Goal: Task Accomplishment & Management: Manage account settings

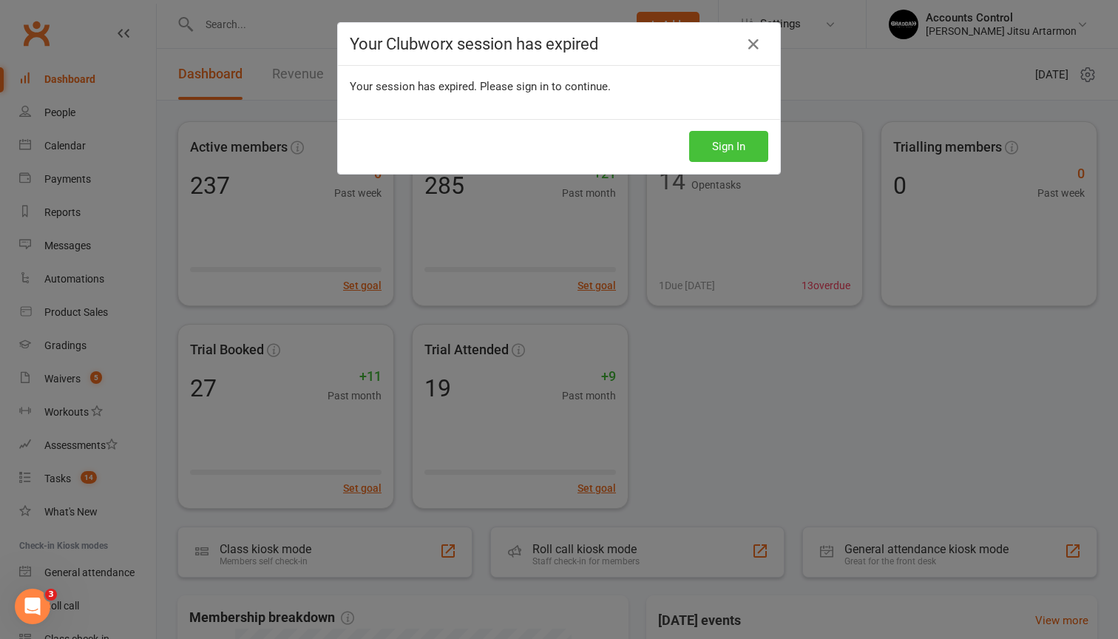
click at [721, 157] on button "Sign In" at bounding box center [728, 146] width 79 height 31
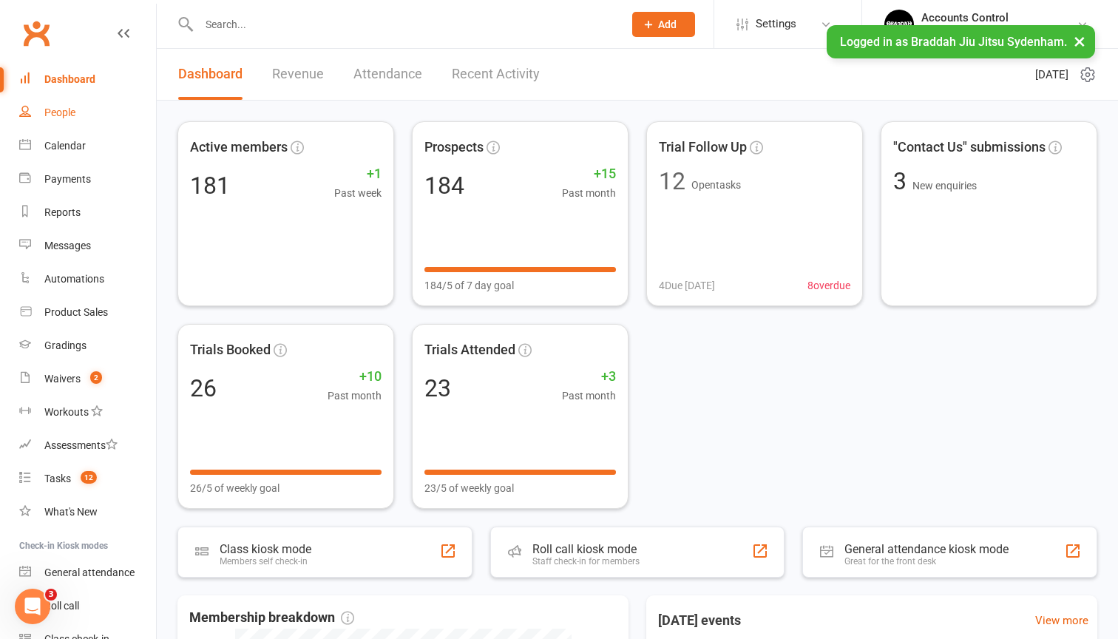
click at [67, 120] on link "People" at bounding box center [87, 112] width 137 height 33
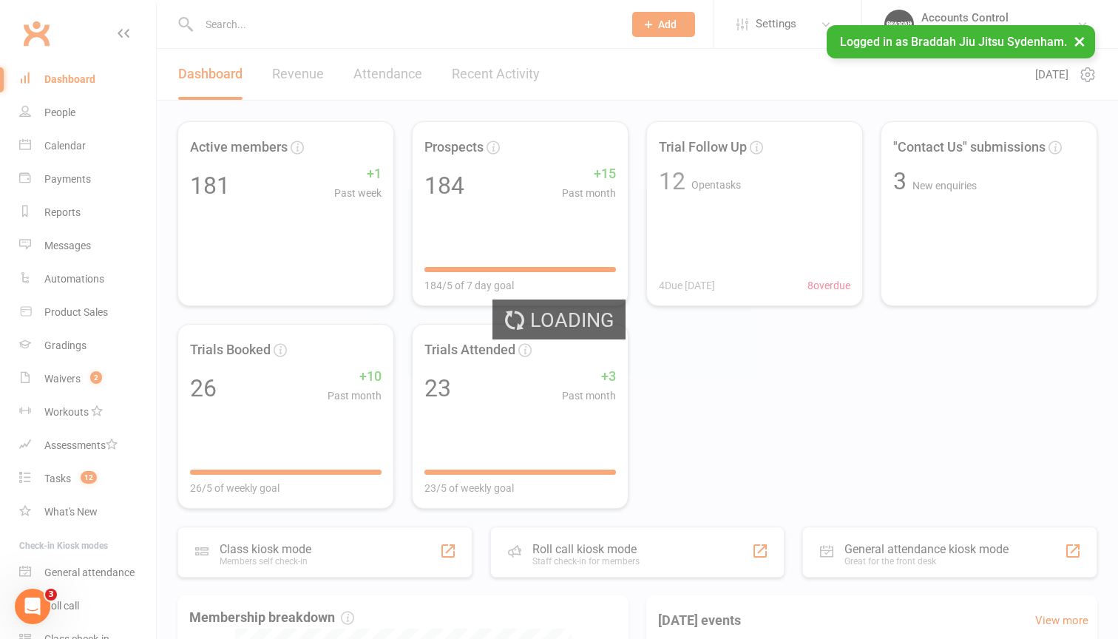
select select "100"
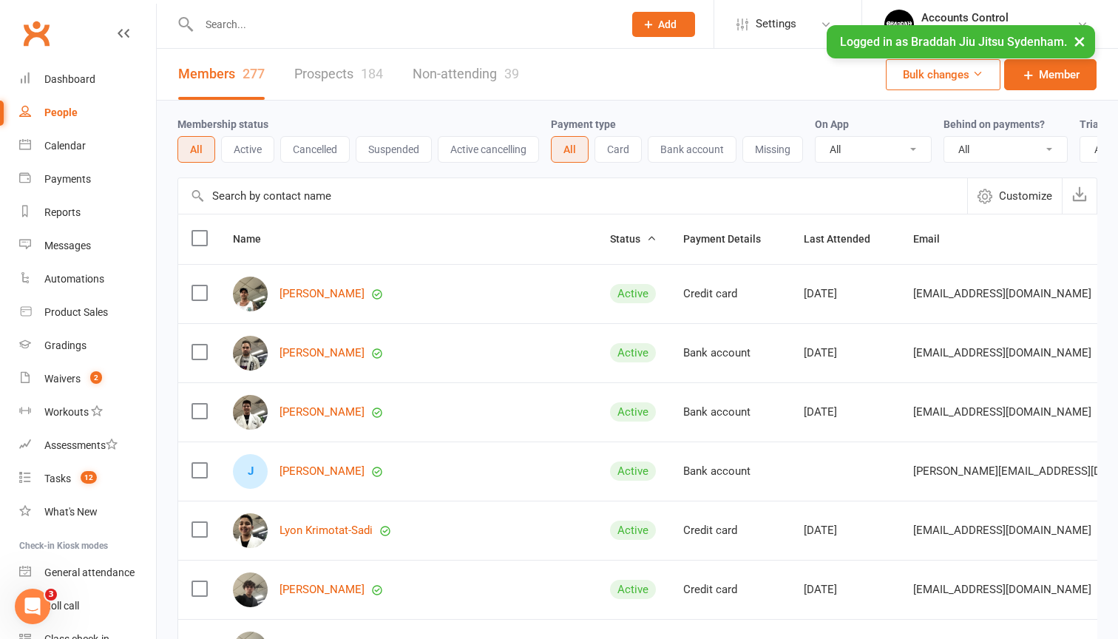
click at [247, 201] on input "text" at bounding box center [572, 195] width 789 height 35
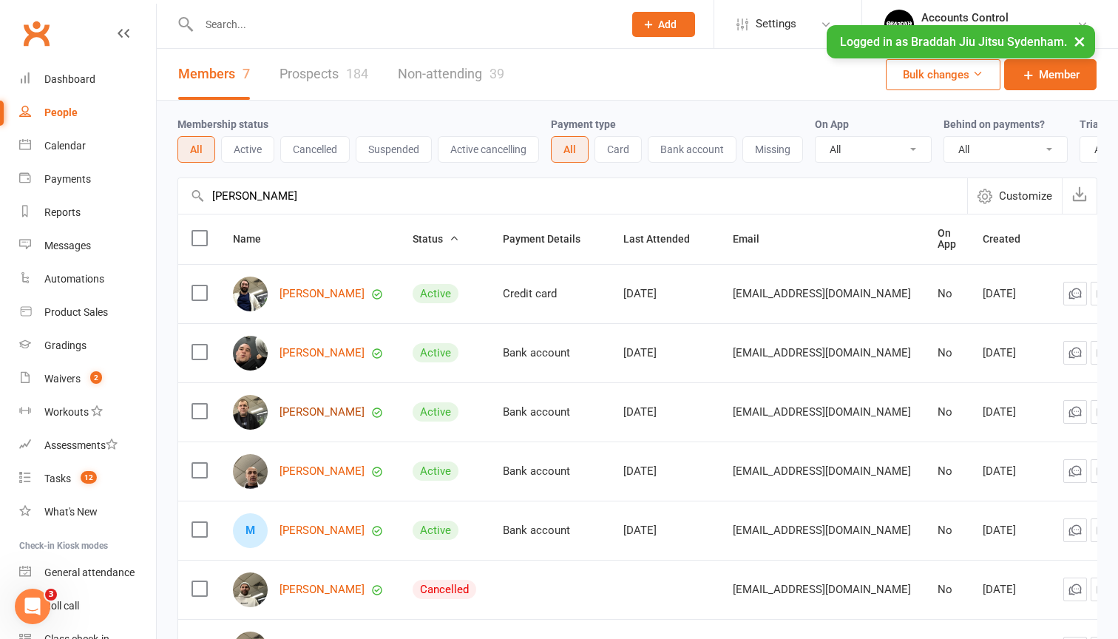
type input "[PERSON_NAME]"
click at [345, 412] on link "[PERSON_NAME]" at bounding box center [321, 412] width 85 height 13
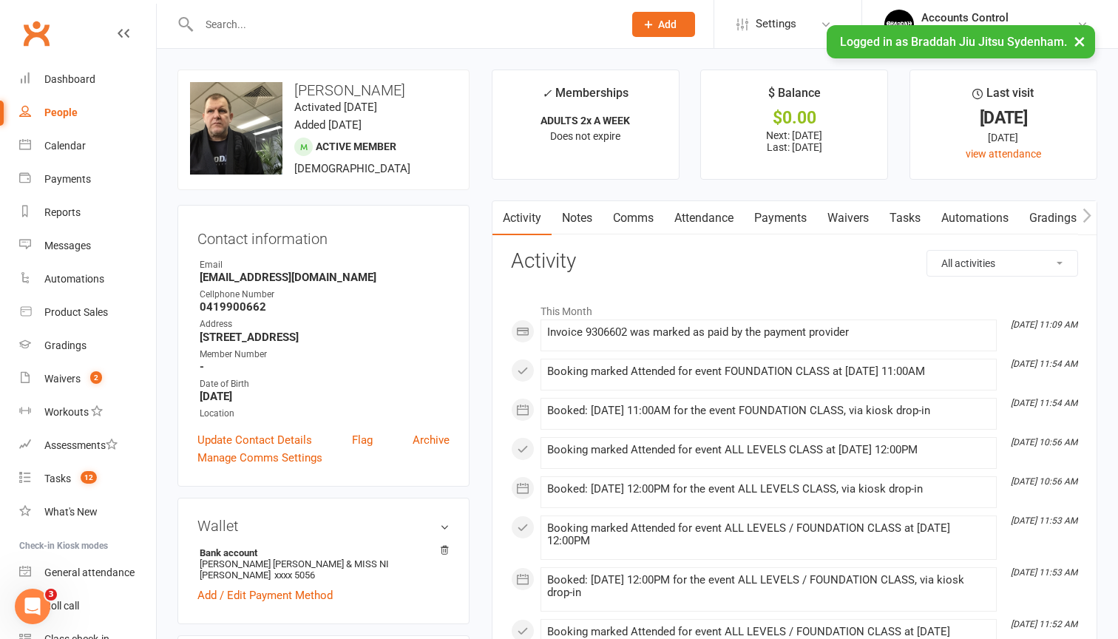
click at [785, 212] on link "Payments" at bounding box center [780, 218] width 73 height 34
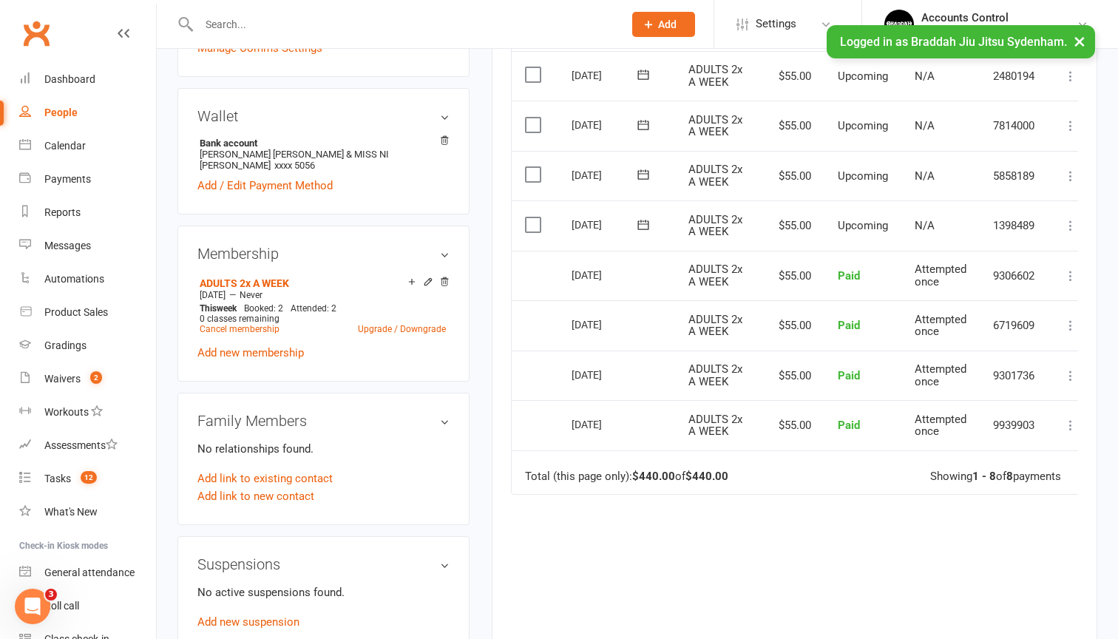
scroll to position [430, 0]
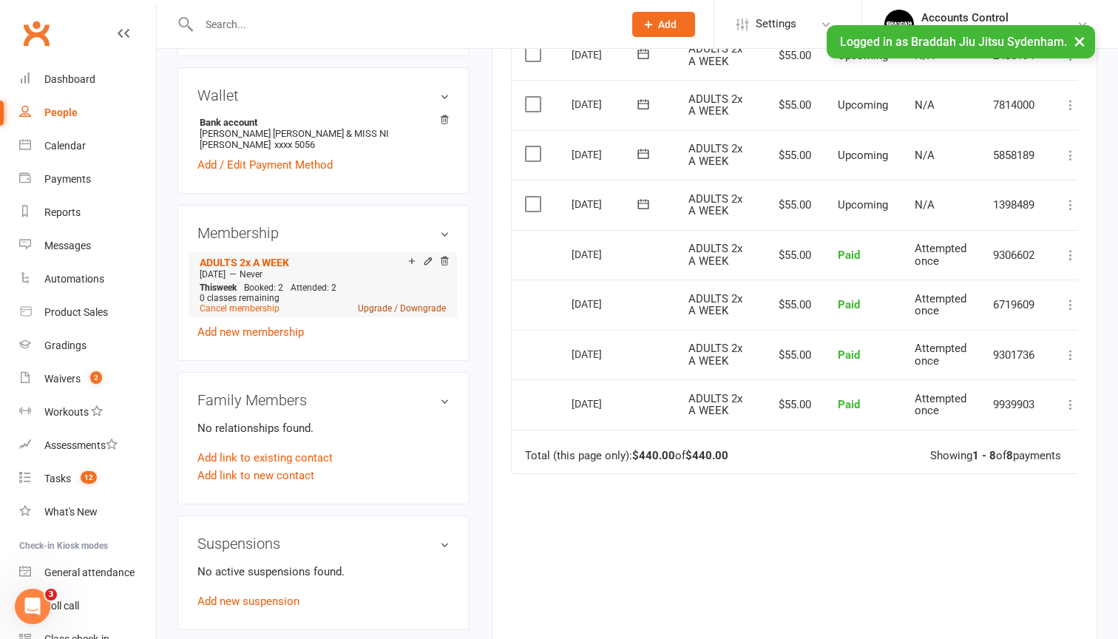
click at [387, 305] on link "Upgrade / Downgrade" at bounding box center [402, 308] width 88 height 10
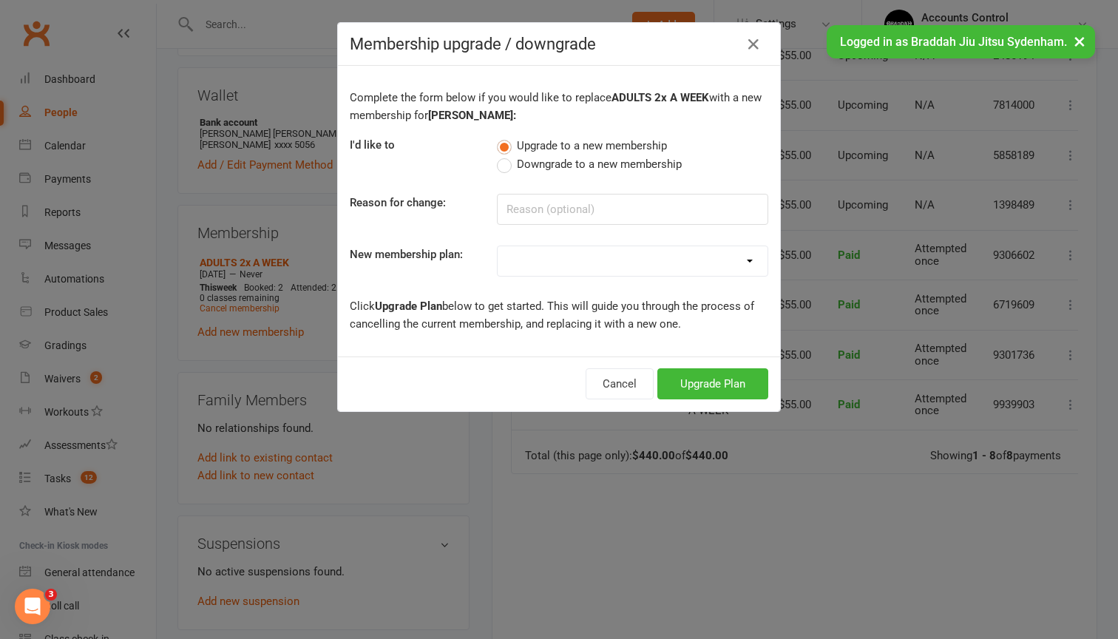
select select "2"
click at [682, 378] on button "Upgrade Plan" at bounding box center [712, 383] width 111 height 31
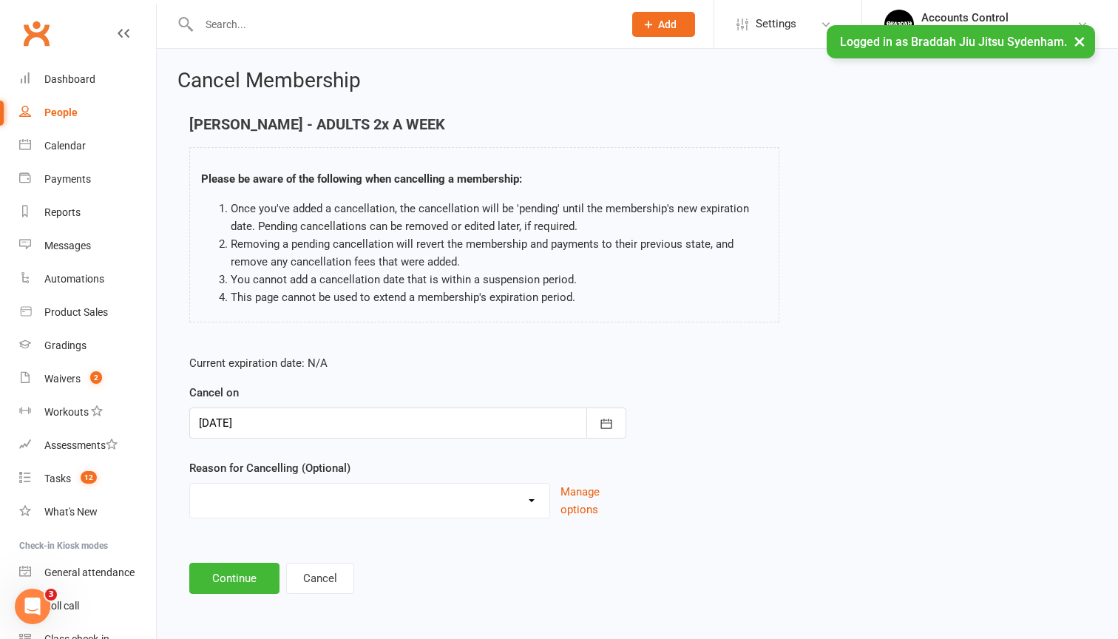
select select "2"
click at [376, 582] on input at bounding box center [407, 578] width 437 height 31
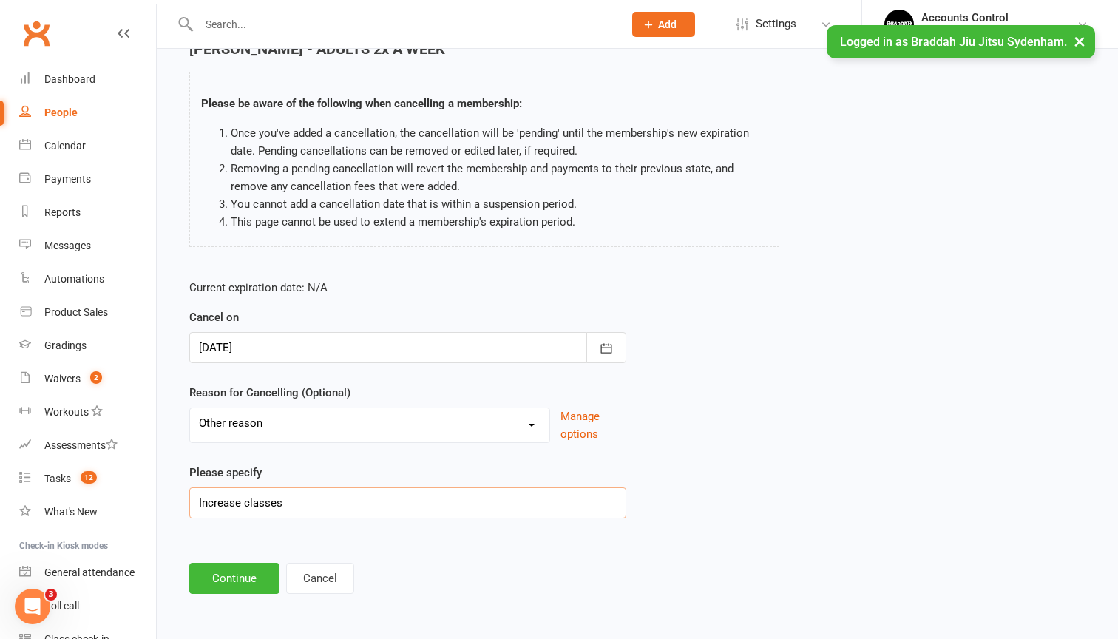
scroll to position [87, 0]
type input "Increase classes"
click at [243, 565] on button "Continue" at bounding box center [234, 578] width 90 height 31
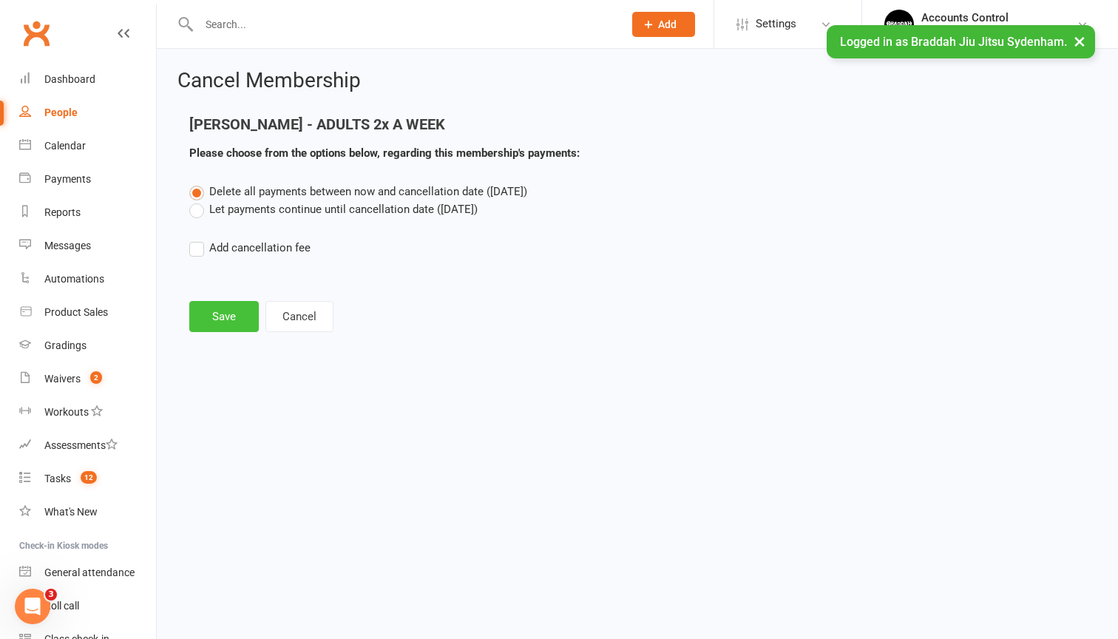
click at [224, 317] on button "Save" at bounding box center [223, 316] width 69 height 31
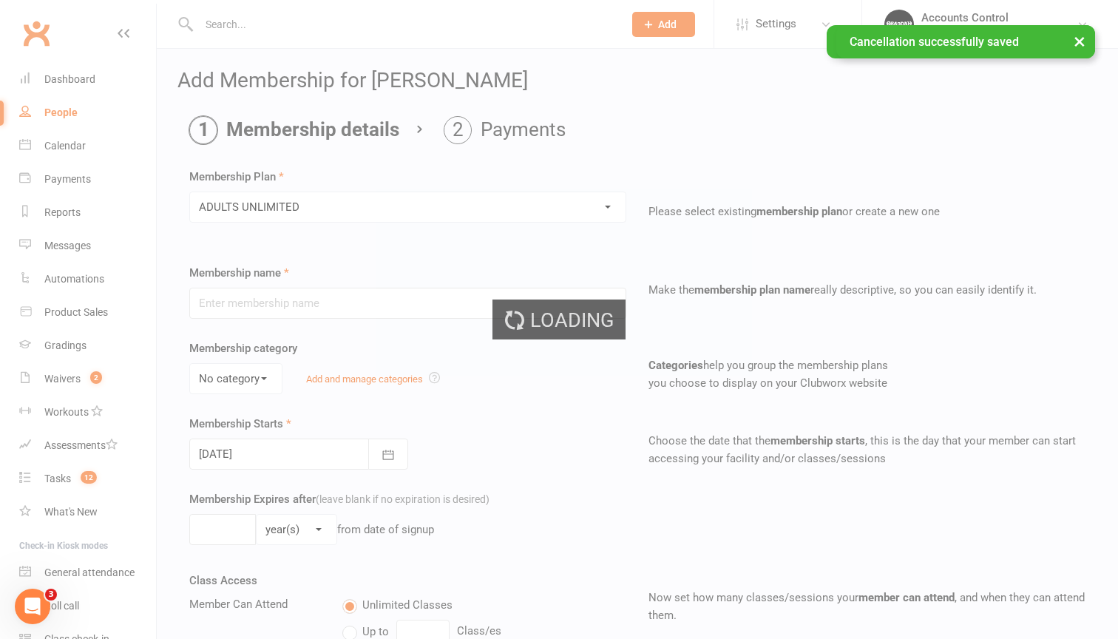
type input "ADULTS UNLIMITED"
select select "0"
type input "0"
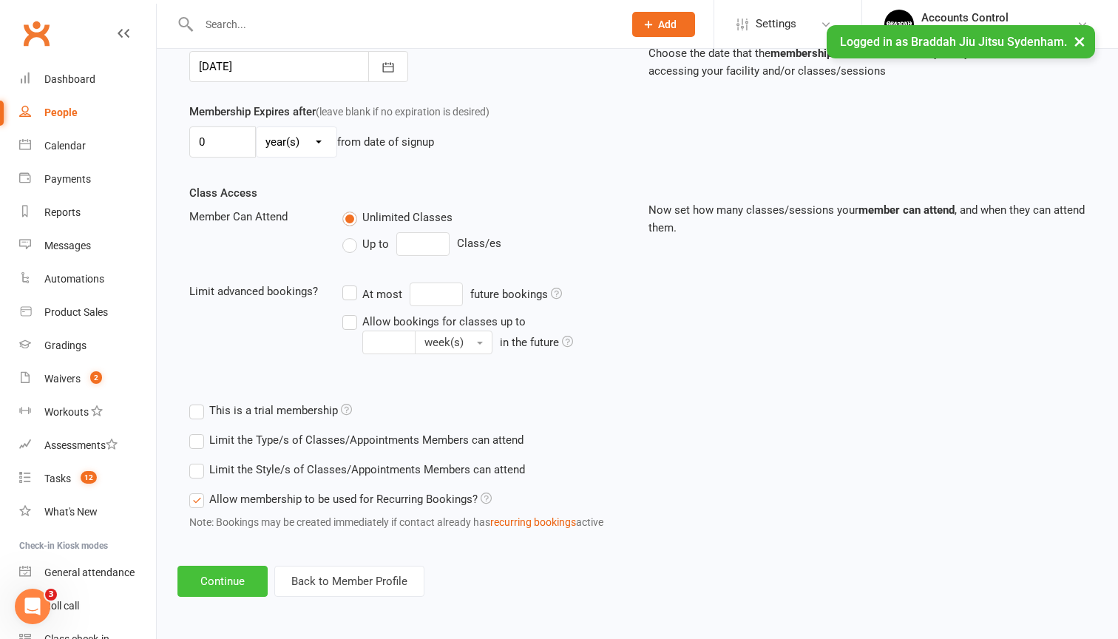
scroll to position [399, 0]
click at [225, 565] on button "Continue" at bounding box center [222, 580] width 90 height 31
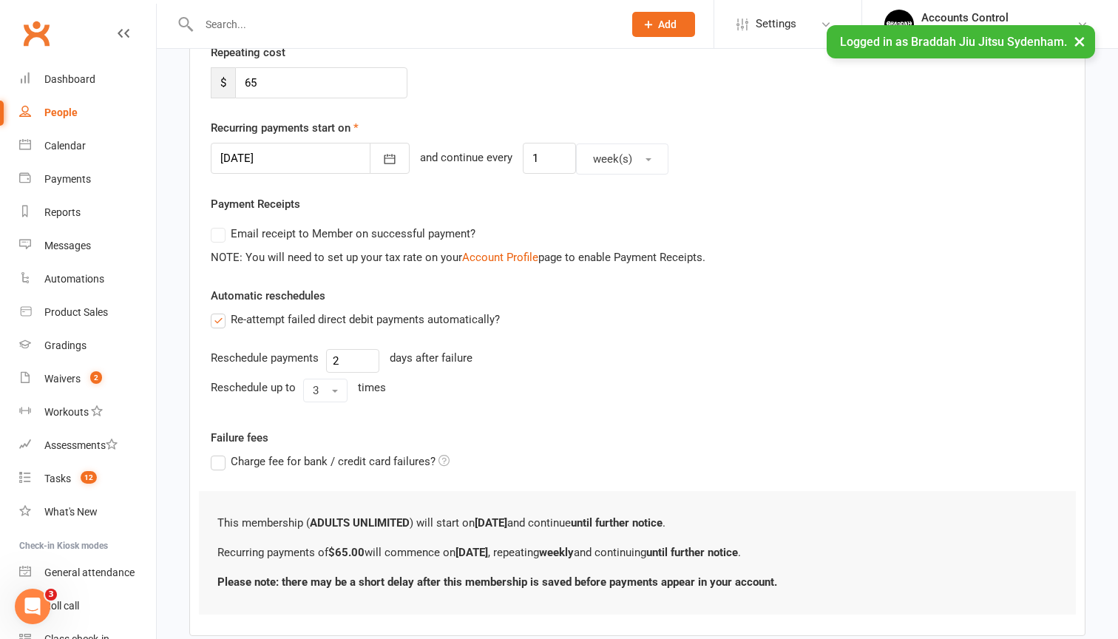
scroll to position [279, 0]
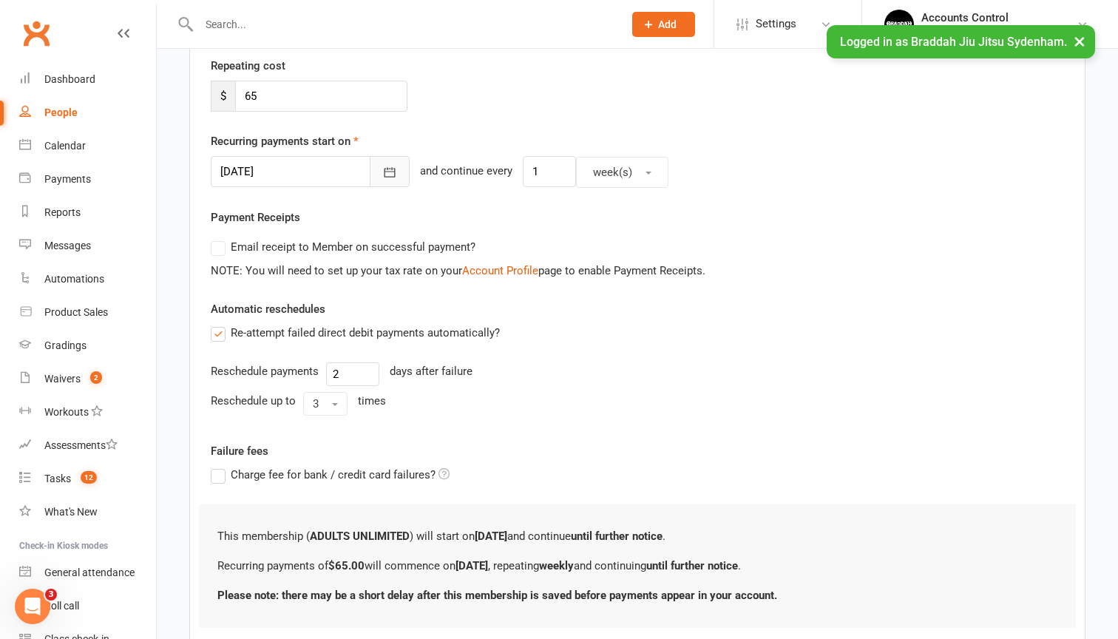
click at [382, 179] on icon "button" at bounding box center [389, 172] width 15 height 15
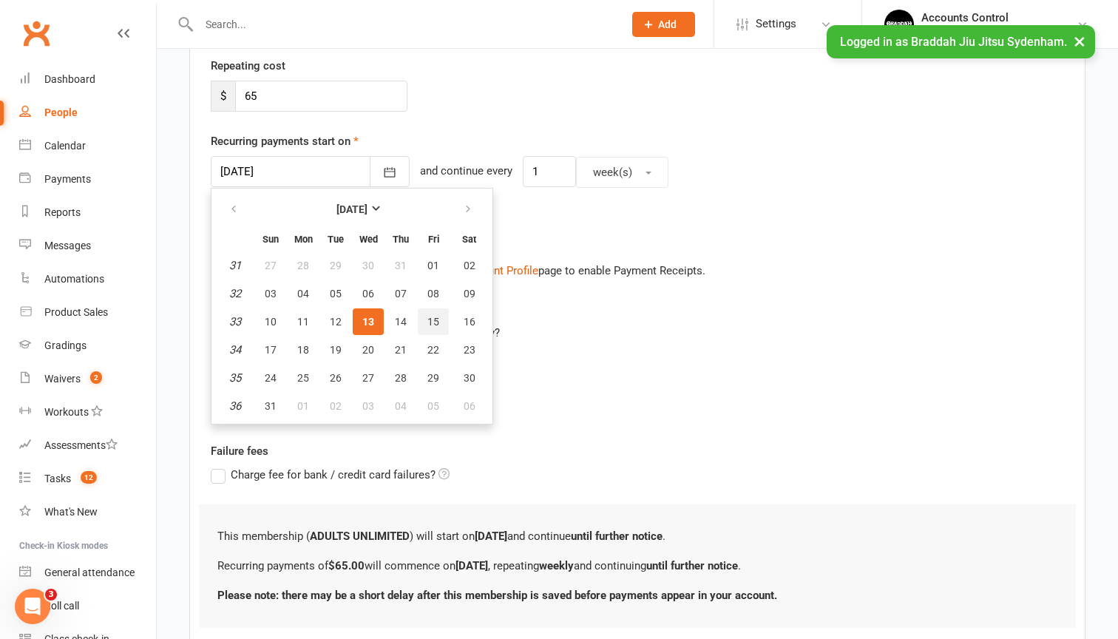
click at [441, 320] on button "15" at bounding box center [433, 321] width 31 height 27
type input "[DATE]"
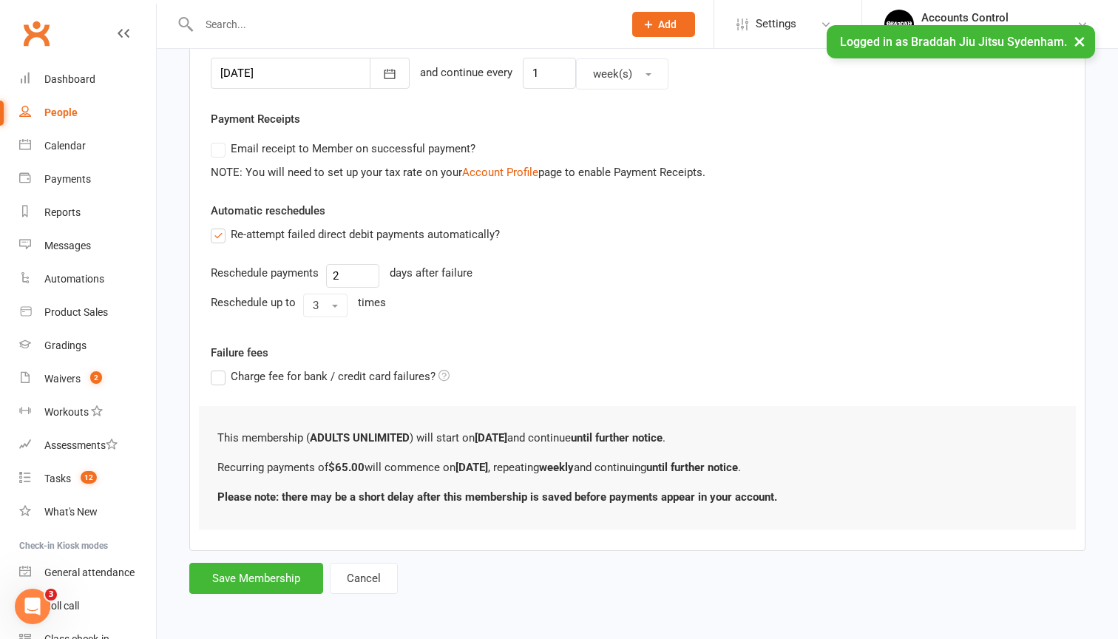
scroll to position [389, 0]
click at [291, 563] on button "Save Membership" at bounding box center [256, 578] width 134 height 31
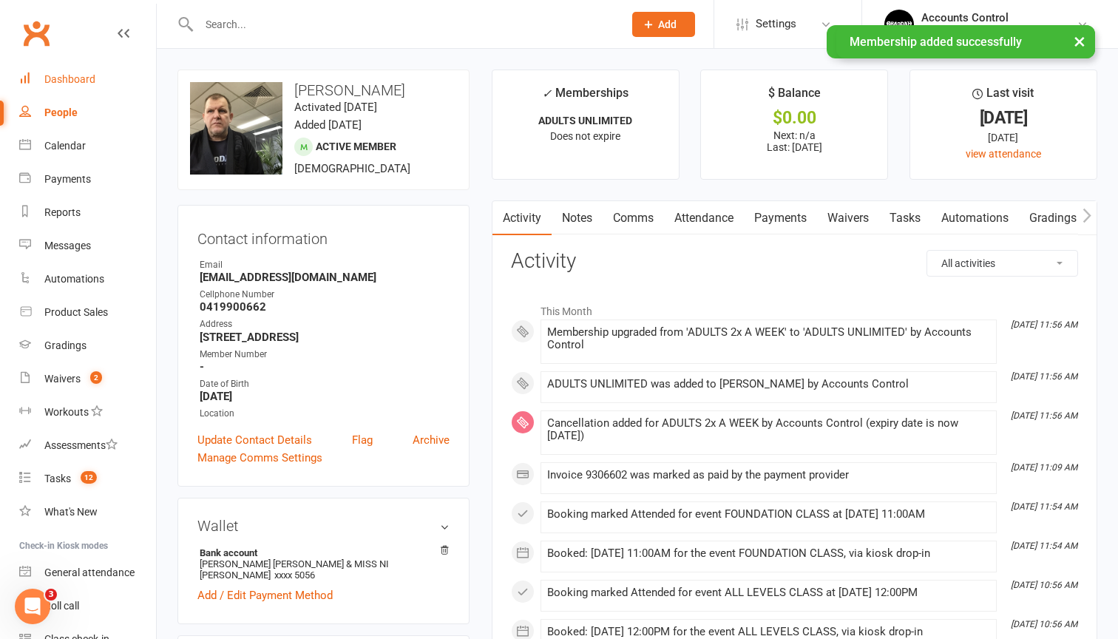
click at [81, 75] on div "Dashboard" at bounding box center [69, 79] width 51 height 12
